Goal: Information Seeking & Learning: Learn about a topic

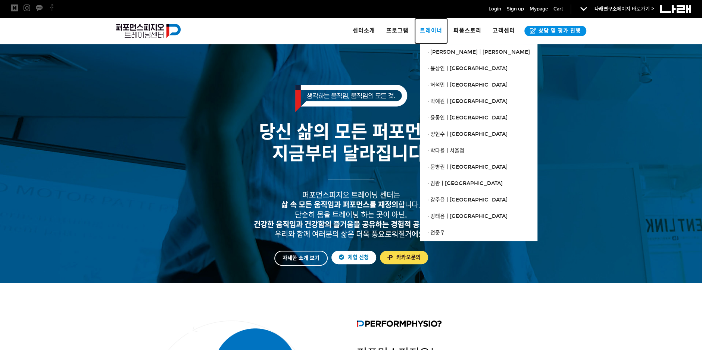
click at [432, 31] on span "트레이너" at bounding box center [431, 30] width 22 height 7
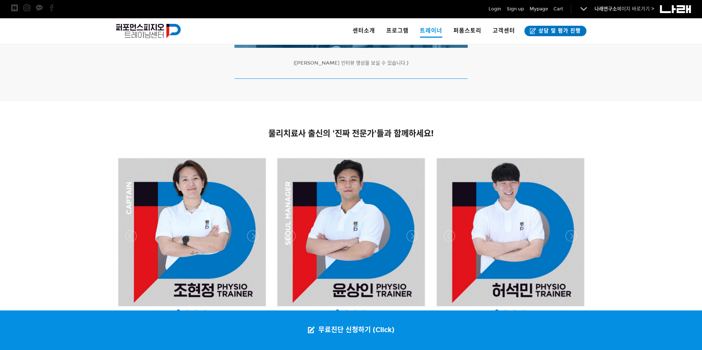
scroll to position [498, 0]
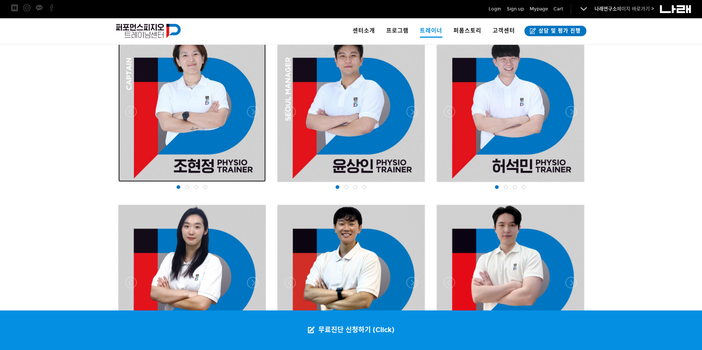
click at [186, 135] on div at bounding box center [192, 108] width 148 height 148
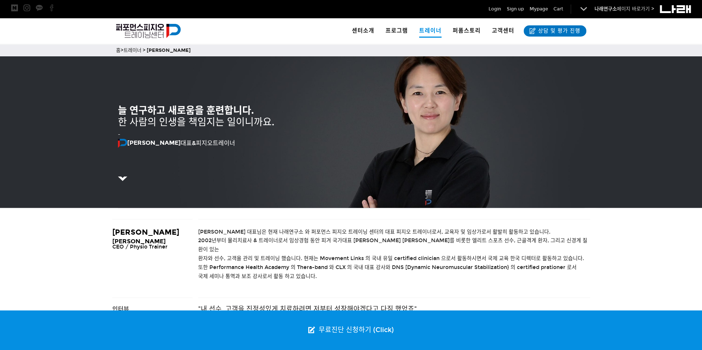
scroll to position [124, 0]
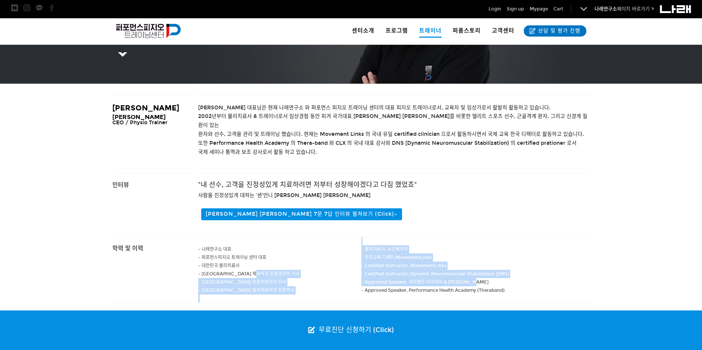
drag, startPoint x: 287, startPoint y: 264, endPoint x: 577, endPoint y: 266, distance: 289.4
click at [577, 266] on div "- 나래연구소 대표 - 퍼포먼스피지오 트레이닝 센터 대표 - 대한민국 물리치료사 - 고려대학교 체육학과 운동생리학 석사 - 남서울 대학교 운동…" at bounding box center [394, 270] width 392 height 66
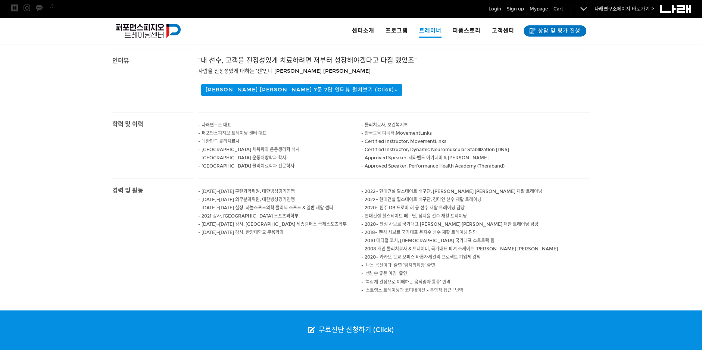
click at [530, 286] on p "- ‘스트렝스 트레이닝과 코디네이션 - 통합적 접근 ‘ 번역" at bounding box center [476, 290] width 229 height 8
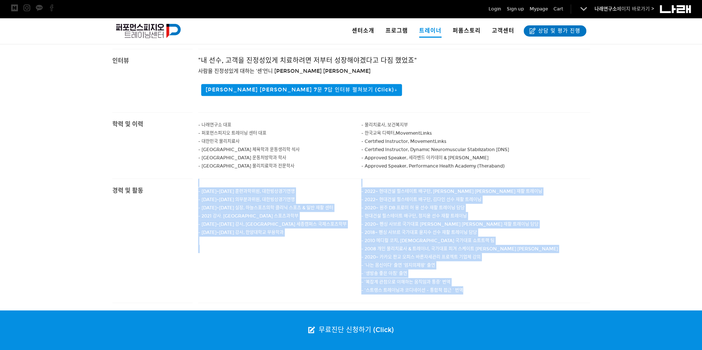
drag, startPoint x: 461, startPoint y: 271, endPoint x: 208, endPoint y: 176, distance: 270.2
click at [208, 179] on div "- 2014~2017 훈련과학위원, 대한빙상경기연맹 - 2014~2017 의무분과위원, 대한빙상경기연맹 - 2002~2009 실장, 하늘스포츠…" at bounding box center [394, 241] width 392 height 124
drag, startPoint x: 208, startPoint y: 176, endPoint x: 194, endPoint y: 179, distance: 14.6
click at [194, 179] on div "- 2014~2017 훈련과학위원, 대한빙상경기연맹 - 2014~2017 의무분과위원, 대한빙상경기연맹 - 2002~2009 실장, 하늘스포츠…" at bounding box center [394, 241] width 403 height 124
click at [197, 180] on div "- 2014~2017 훈련과학위원, 대한빙상경기연맹 - 2014~2017 의무분과위원, 대한빙상경기연맹 - 2002~2009 실장, 하늘스포츠…" at bounding box center [394, 241] width 403 height 124
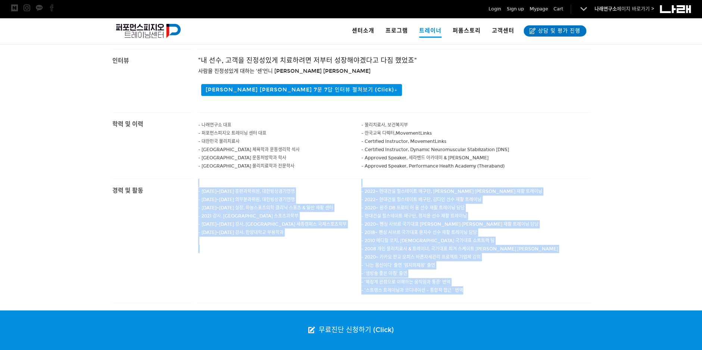
click at [201, 189] on span "- 2014~2017 훈련과학위원, 대한빙상경기연맹" at bounding box center [246, 191] width 97 height 5
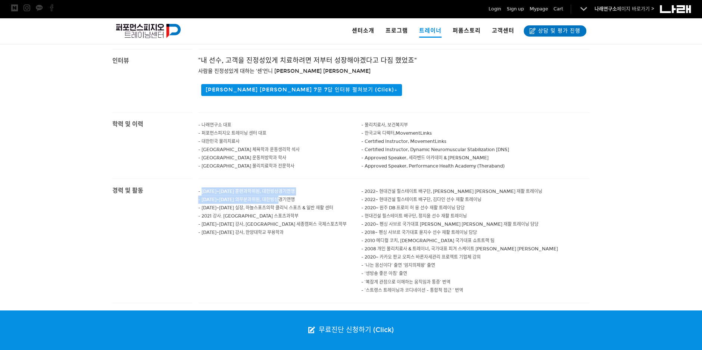
drag, startPoint x: 202, startPoint y: 184, endPoint x: 299, endPoint y: 188, distance: 96.8
click at [299, 188] on div "- 2014~2017 훈련과학위원, 대한빙상경기연맹 - 2014~2017 의무분과위원, 대한빙상경기연맹 - 2002~2009 실장, 하늘스포츠…" at bounding box center [280, 216] width 164 height 74
drag, startPoint x: 299, startPoint y: 188, endPoint x: 297, endPoint y: 193, distance: 5.5
click at [297, 196] on p "- 2014~2017 의무분과위원, 대한빙상경기연맹" at bounding box center [280, 200] width 164 height 8
click at [291, 196] on p "- 2014~2017 의무분과위원, 대한빙상경기연맹" at bounding box center [280, 200] width 164 height 8
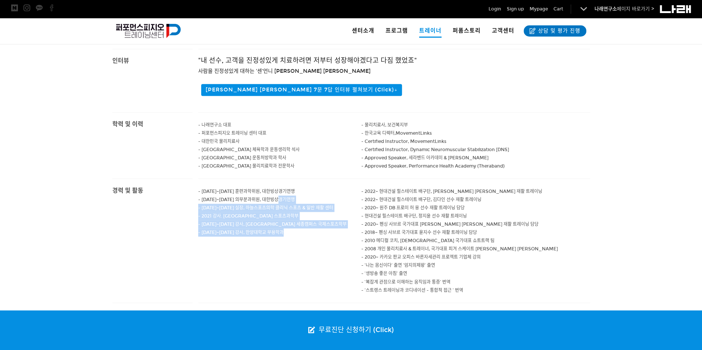
drag, startPoint x: 272, startPoint y: 189, endPoint x: 314, endPoint y: 230, distance: 58.9
click at [314, 230] on div "- 2014~2017 훈련과학위원, 대한빙상경기연맹 - 2014~2017 의무분과위원, 대한빙상경기연맹 - 2002~2009 실장, 하늘스포츠…" at bounding box center [280, 216] width 164 height 74
click at [314, 237] on p at bounding box center [280, 241] width 164 height 8
click at [307, 229] on p "- 2015.09.01~2015.12.21 강사, 한양대학교 무용학과" at bounding box center [280, 233] width 164 height 8
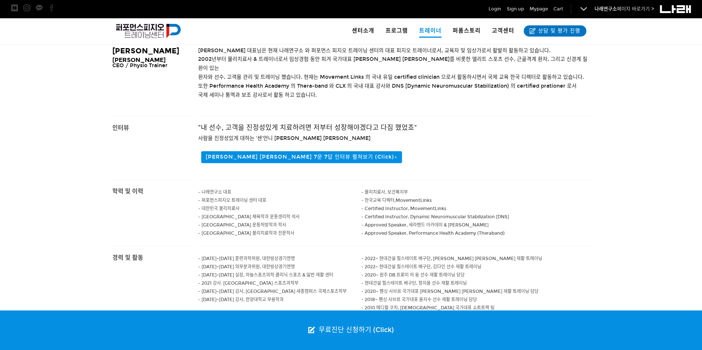
scroll to position [0, 0]
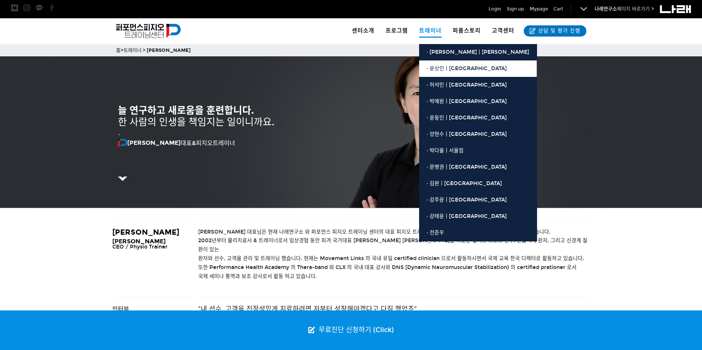
click at [447, 66] on span "· 윤상인ㅣ[GEOGRAPHIC_DATA]" at bounding box center [467, 68] width 80 height 6
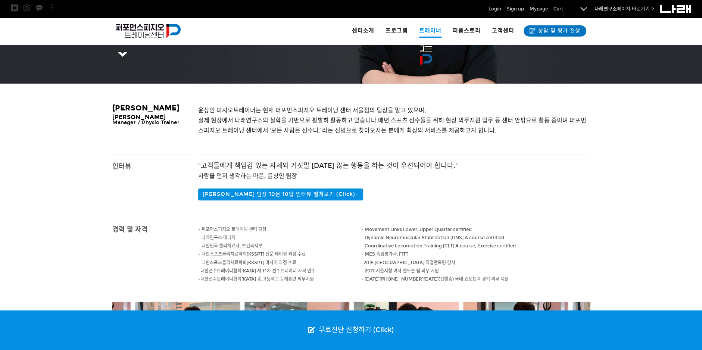
scroll to position [249, 0]
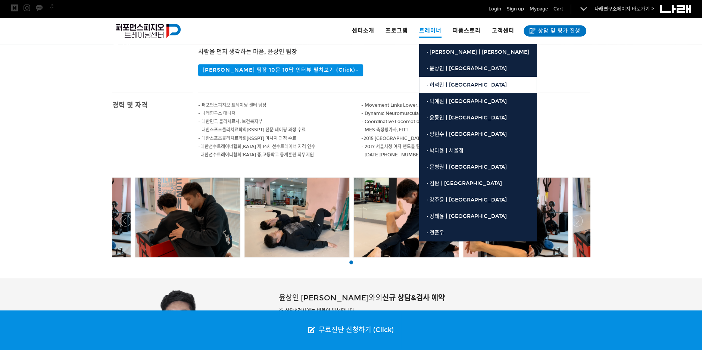
click at [442, 81] on link "· 허석민ㅣ[GEOGRAPHIC_DATA]" at bounding box center [478, 85] width 118 height 16
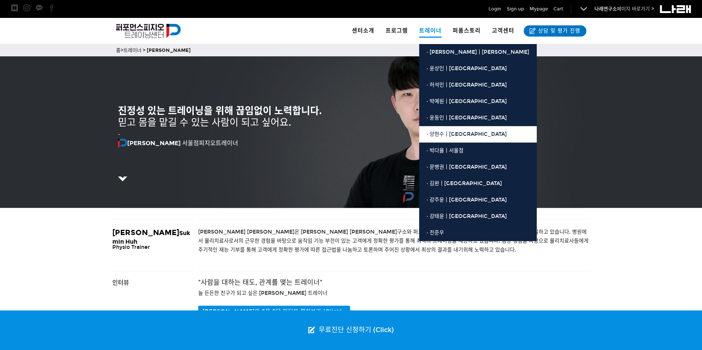
click at [447, 133] on span "· 양현수ㅣ[GEOGRAPHIC_DATA]" at bounding box center [467, 134] width 80 height 6
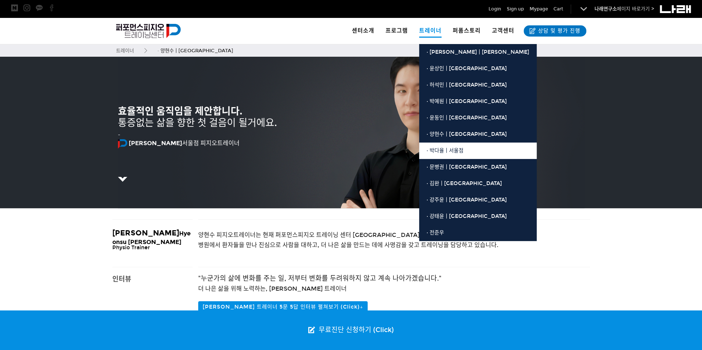
click at [453, 151] on span "· 박다율ㅣ서울점" at bounding box center [445, 151] width 37 height 6
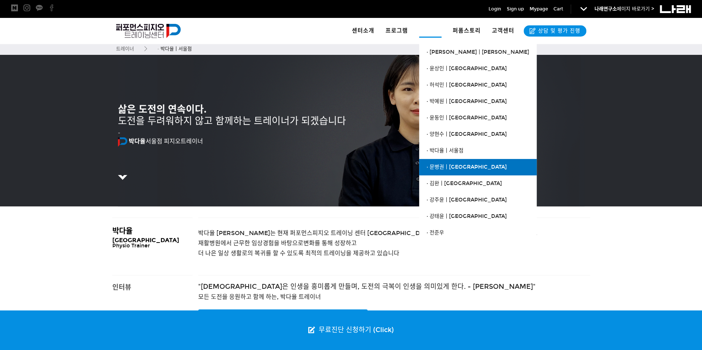
click at [450, 165] on span "· 문병권ㅣ[GEOGRAPHIC_DATA]" at bounding box center [467, 167] width 80 height 6
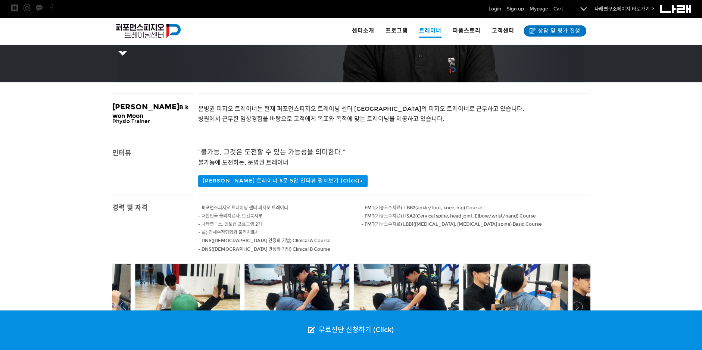
scroll to position [249, 0]
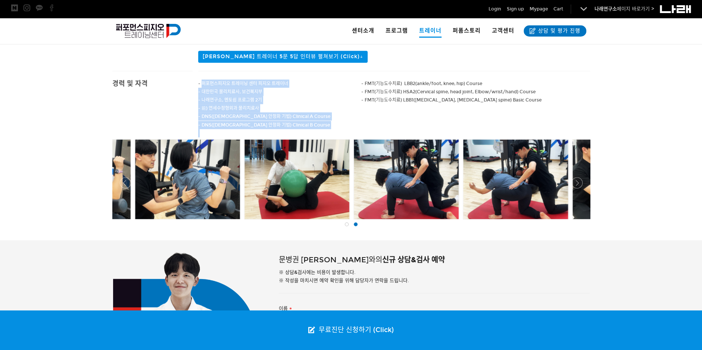
drag, startPoint x: 202, startPoint y: 85, endPoint x: 313, endPoint y: 130, distance: 120.1
click at [313, 130] on div "- 퍼포먼스피지오 트레이닝 센터 피지오 트레이너 - 대한민국 물리치료사, 보건복지부 - 나래연구소, 멘토쉽 프로그램 2기 - 前) 연세수정형외…" at bounding box center [280, 104] width 164 height 66
drag, startPoint x: 313, startPoint y: 130, endPoint x: 329, endPoint y: 130, distance: 16.1
click at [329, 130] on div "- 퍼포먼스피지오 트레이닝 센터 피지오 트레이너 - 대한민국 물리치료사, 보건복지부 - 나래연구소, 멘토쉽 프로그램 2기 - 前) 연세수정형외…" at bounding box center [280, 104] width 164 height 66
click at [331, 129] on p "- DNS([DEMOGRAPHIC_DATA] 안정화 기법) Clinical A Course - DNS([DEMOGRAPHIC_DATA] 안정화…" at bounding box center [280, 120] width 164 height 16
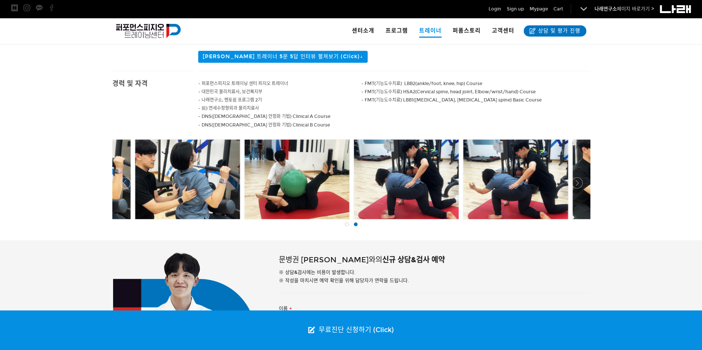
click at [409, 115] on p at bounding box center [476, 116] width 229 height 8
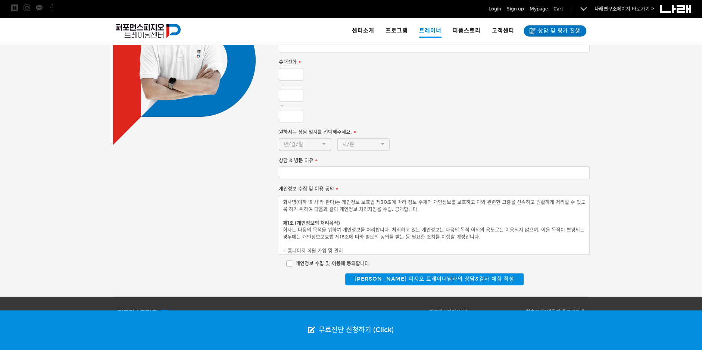
scroll to position [543, 0]
